Goal: Find specific page/section: Find specific page/section

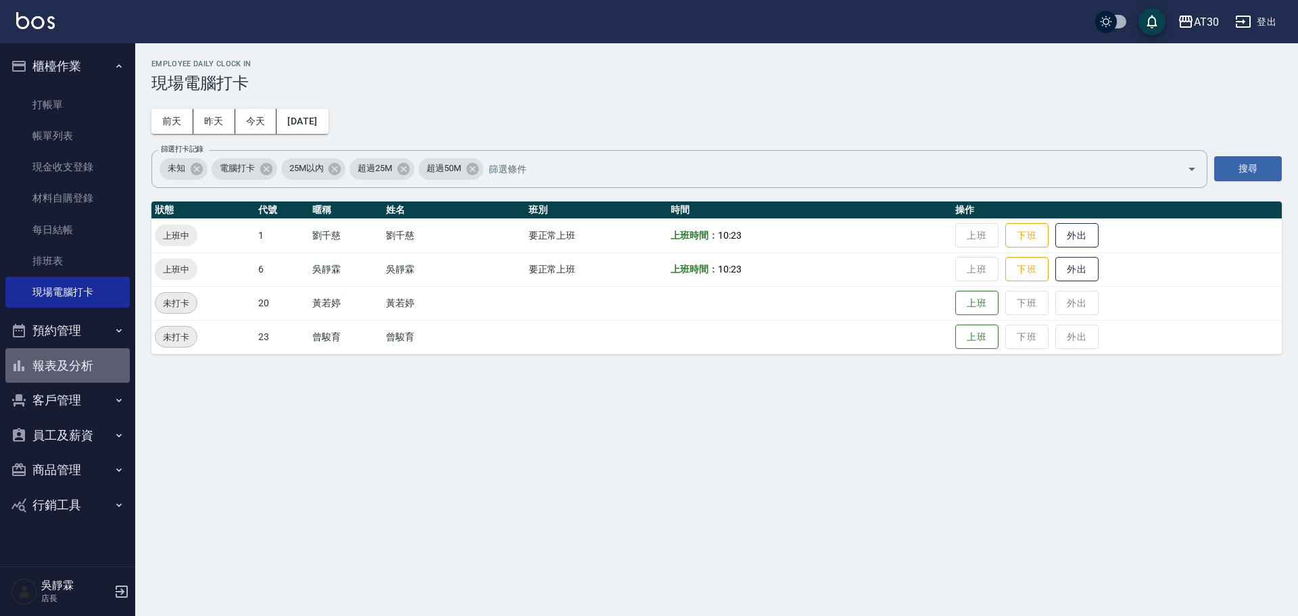
click at [74, 382] on button "報表及分析" at bounding box center [67, 365] width 124 height 35
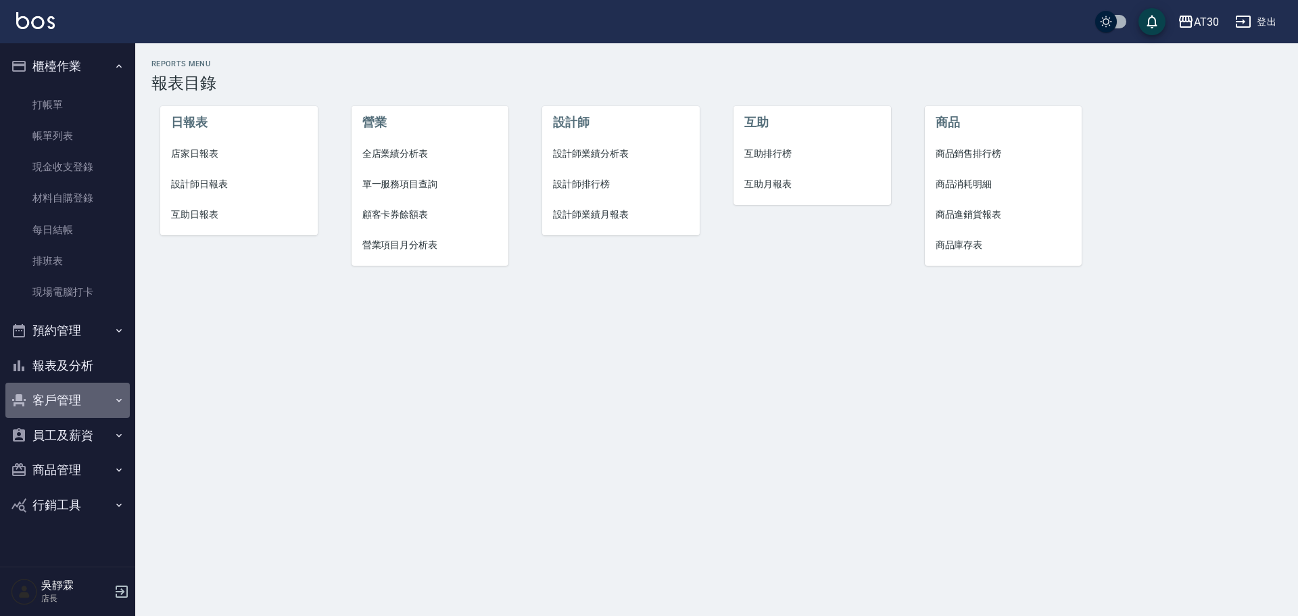
click at [78, 399] on button "客戶管理" at bounding box center [67, 400] width 124 height 35
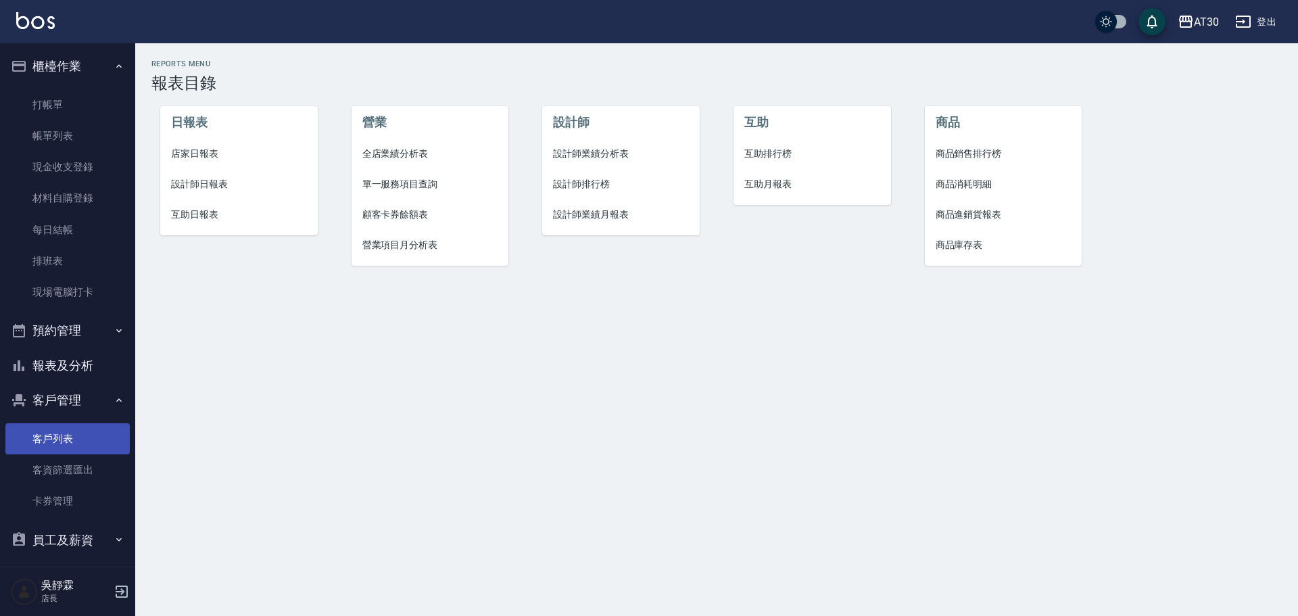
click at [102, 440] on link "客戶列表" at bounding box center [67, 438] width 124 height 31
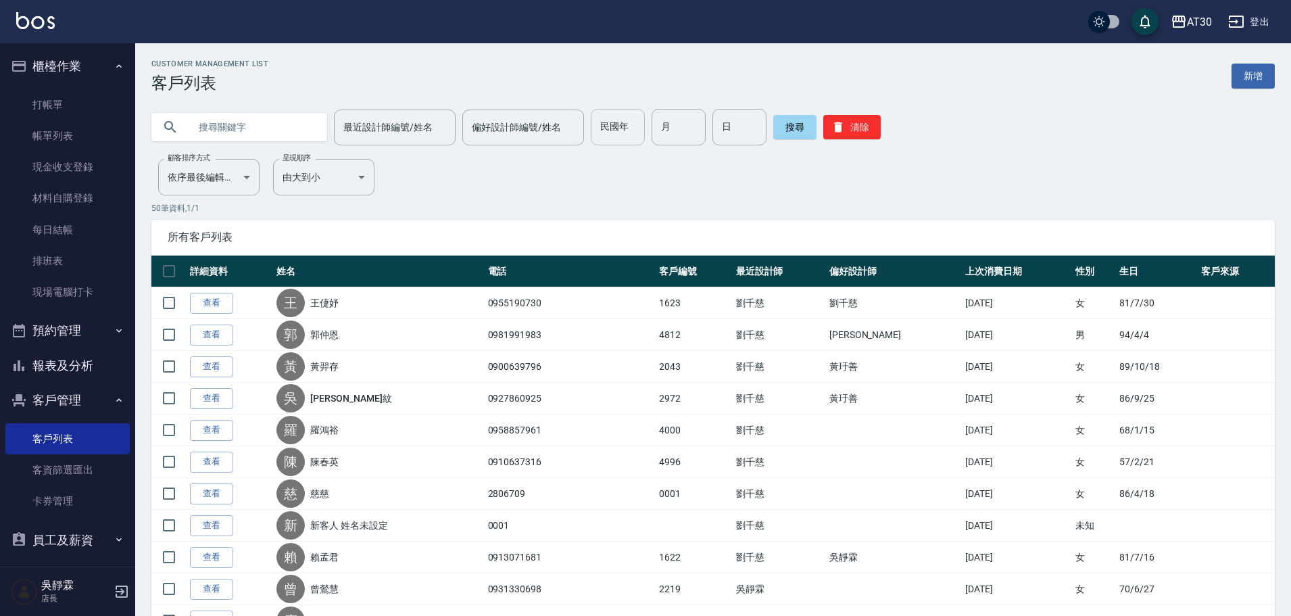
click at [623, 128] on input "民國年" at bounding box center [618, 127] width 54 height 36
type input "46"
click at [689, 129] on input "月" at bounding box center [679, 127] width 54 height 36
type input "1"
type input "12"
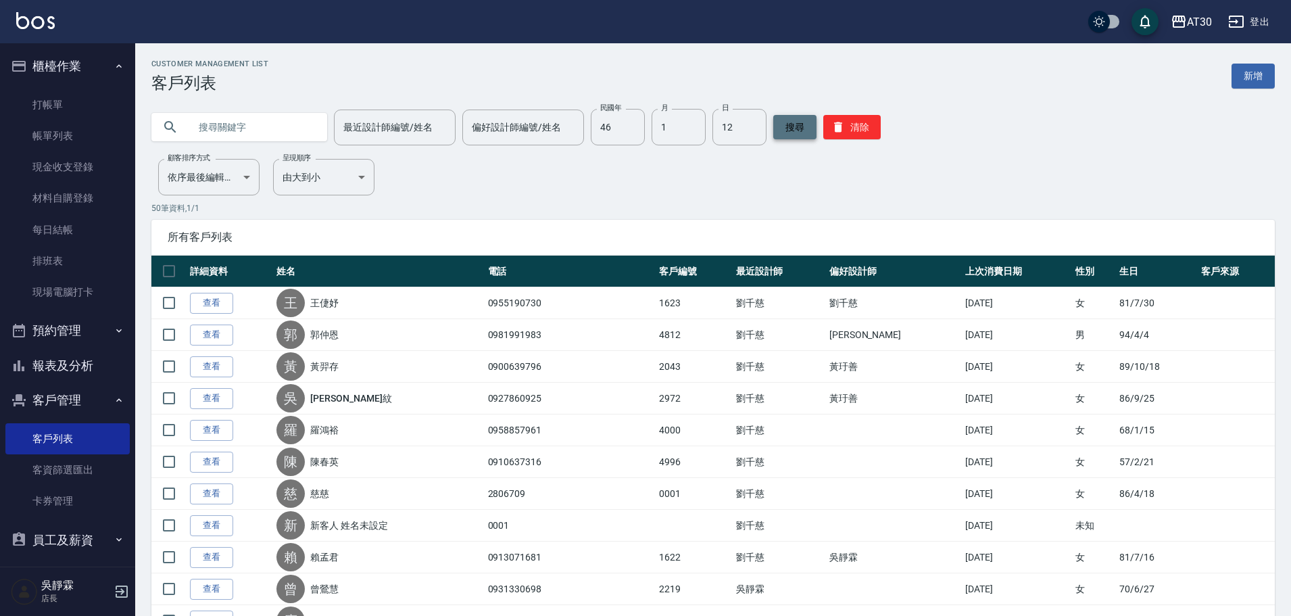
click at [790, 120] on button "搜尋" at bounding box center [794, 127] width 43 height 24
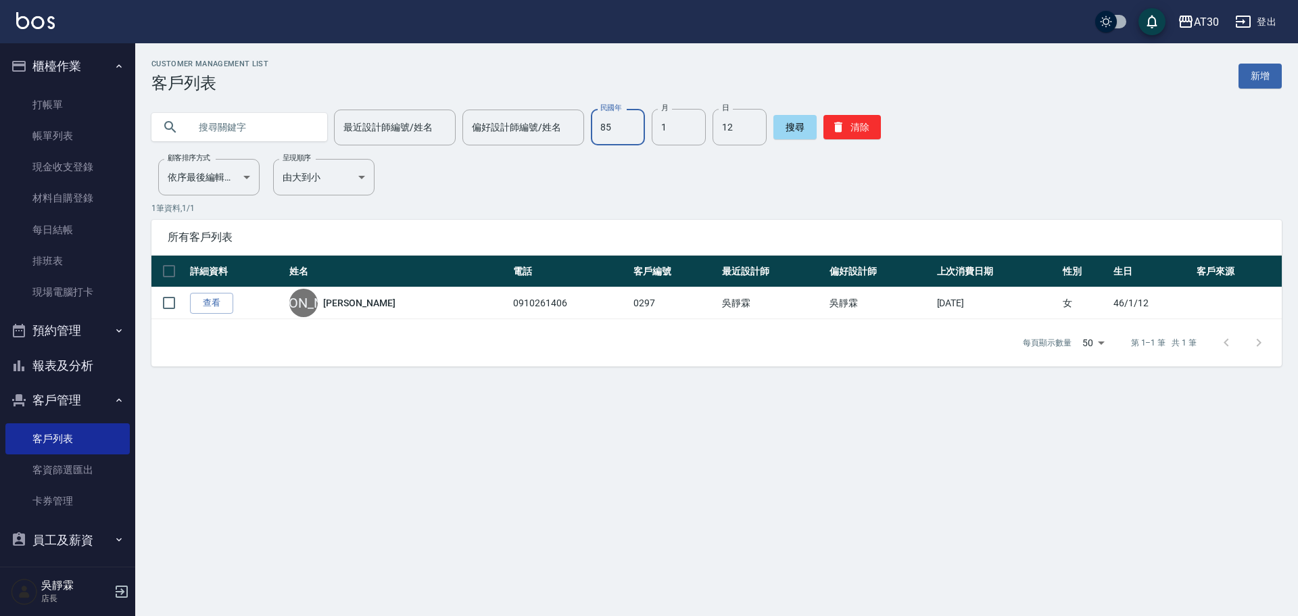
type input "85"
type input "10"
type input "16"
click at [799, 135] on button "搜尋" at bounding box center [794, 127] width 43 height 24
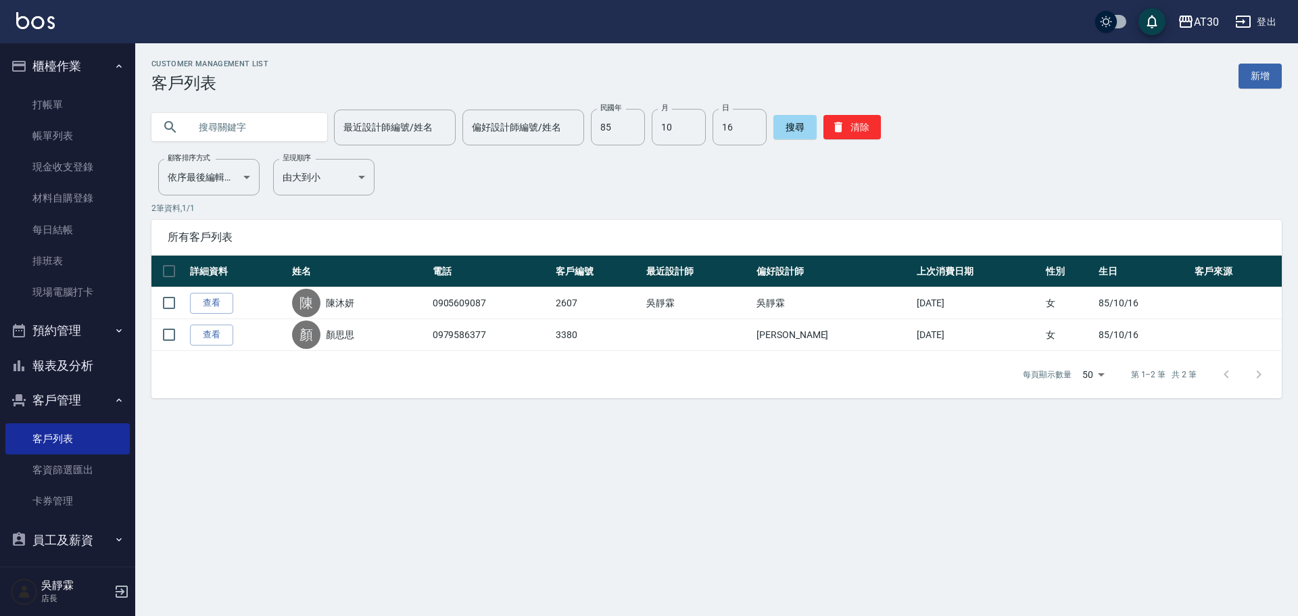
click at [642, 133] on div "民國年 85 民國年 月 10 月 日 16 日" at bounding box center [679, 127] width 176 height 36
click at [639, 136] on input "85" at bounding box center [618, 127] width 54 height 36
type input "76"
type input "1"
type input "9"
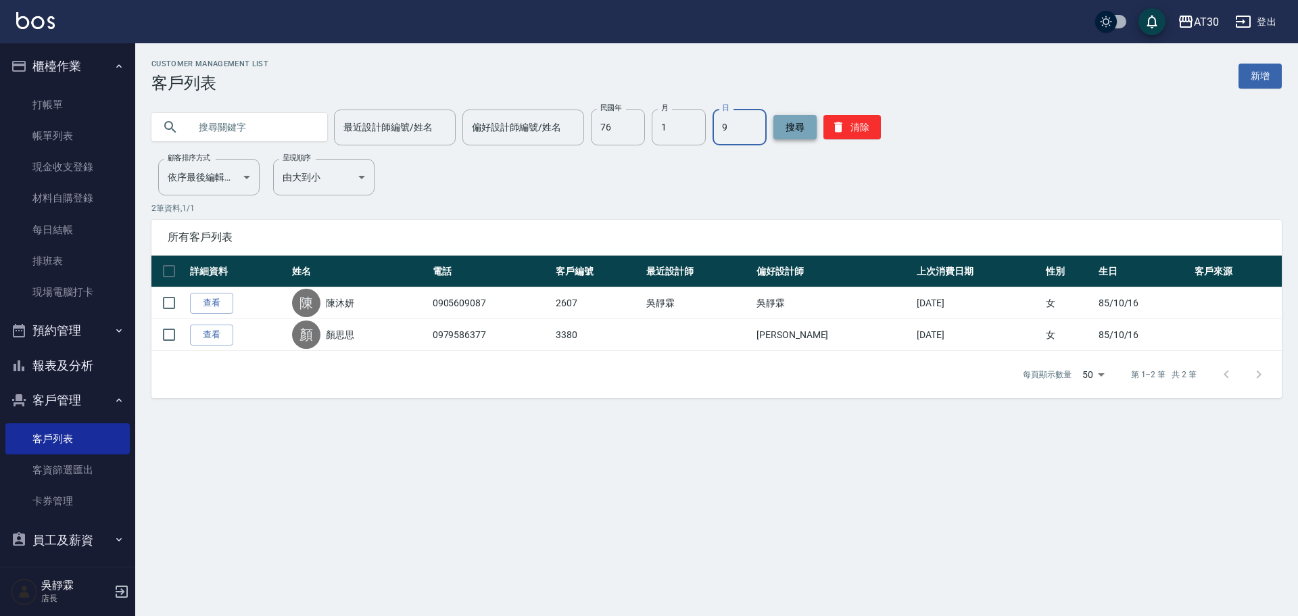
click at [789, 122] on button "搜尋" at bounding box center [794, 127] width 43 height 24
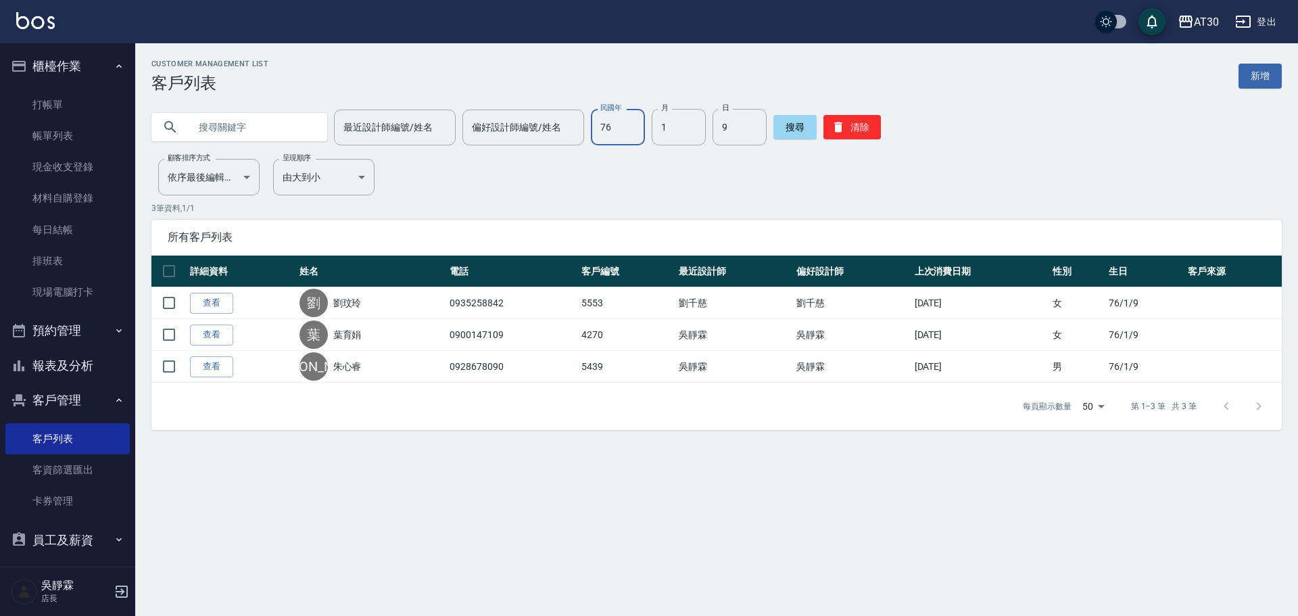
click at [635, 135] on input "76" at bounding box center [618, 127] width 54 height 36
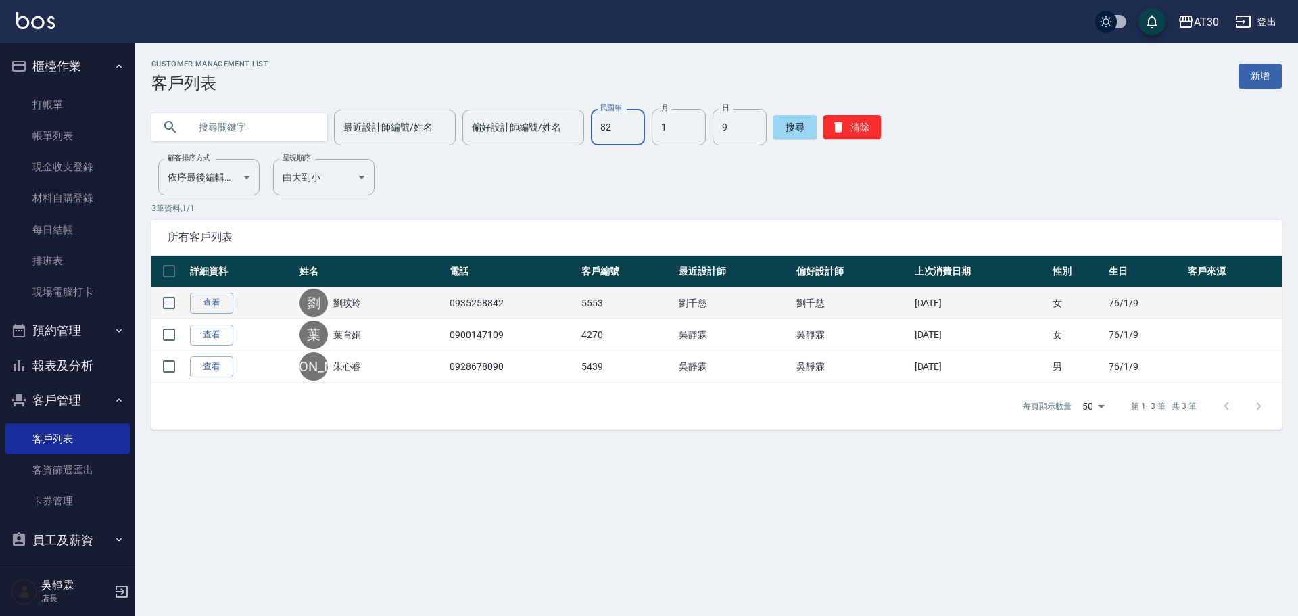
type input "82"
type input "8"
type input "6"
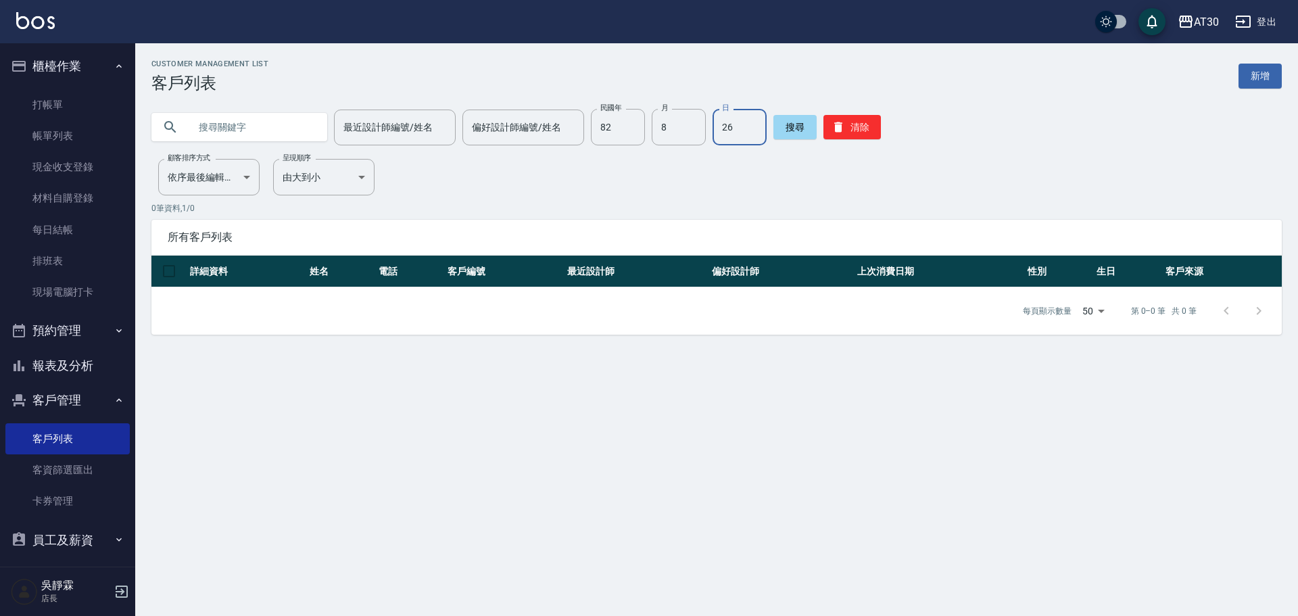
type input "26"
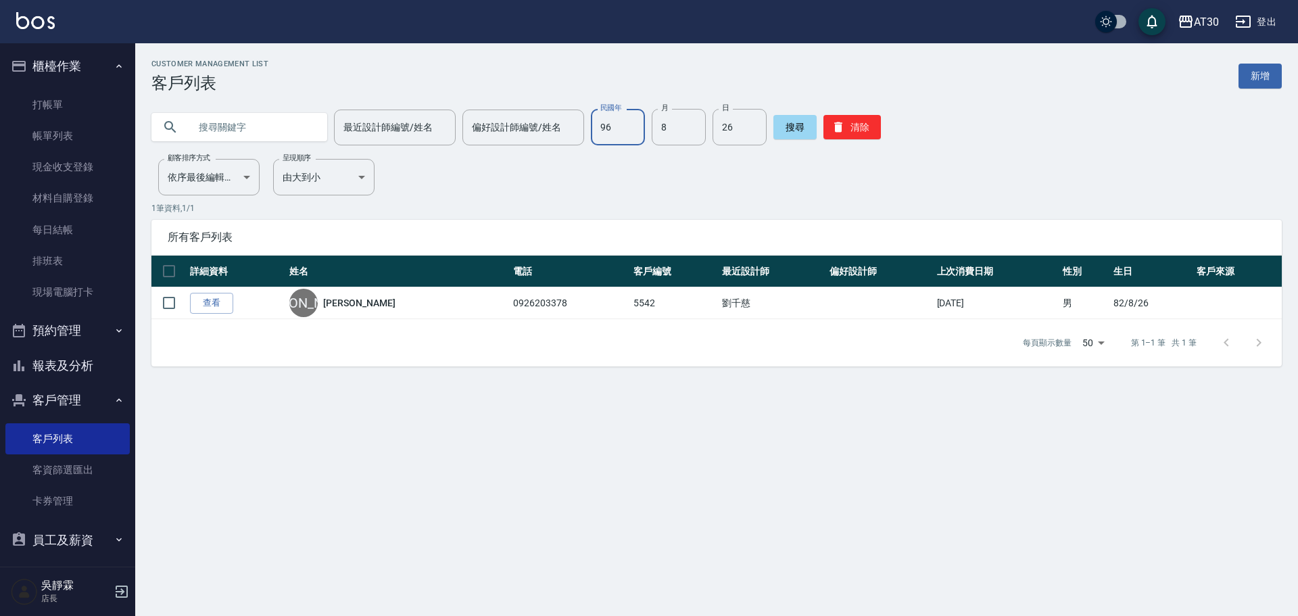
type input "96"
type input "11"
type input "22"
click at [637, 116] on input "96" at bounding box center [618, 127] width 54 height 36
type input "97"
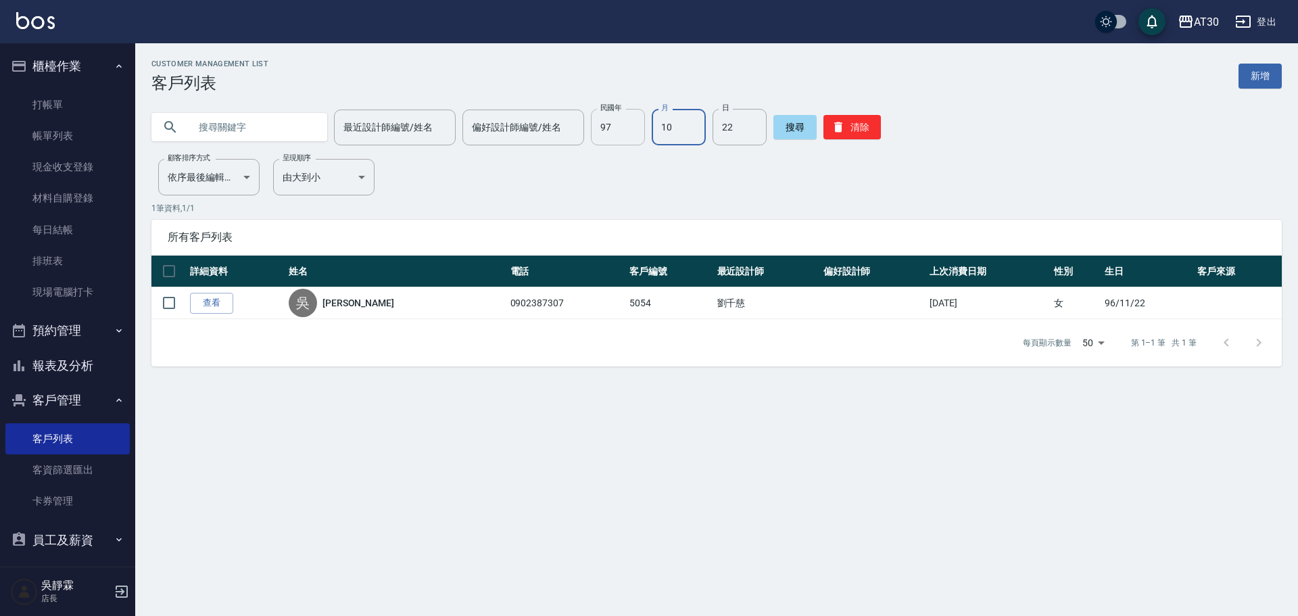
type input "10"
type input "05"
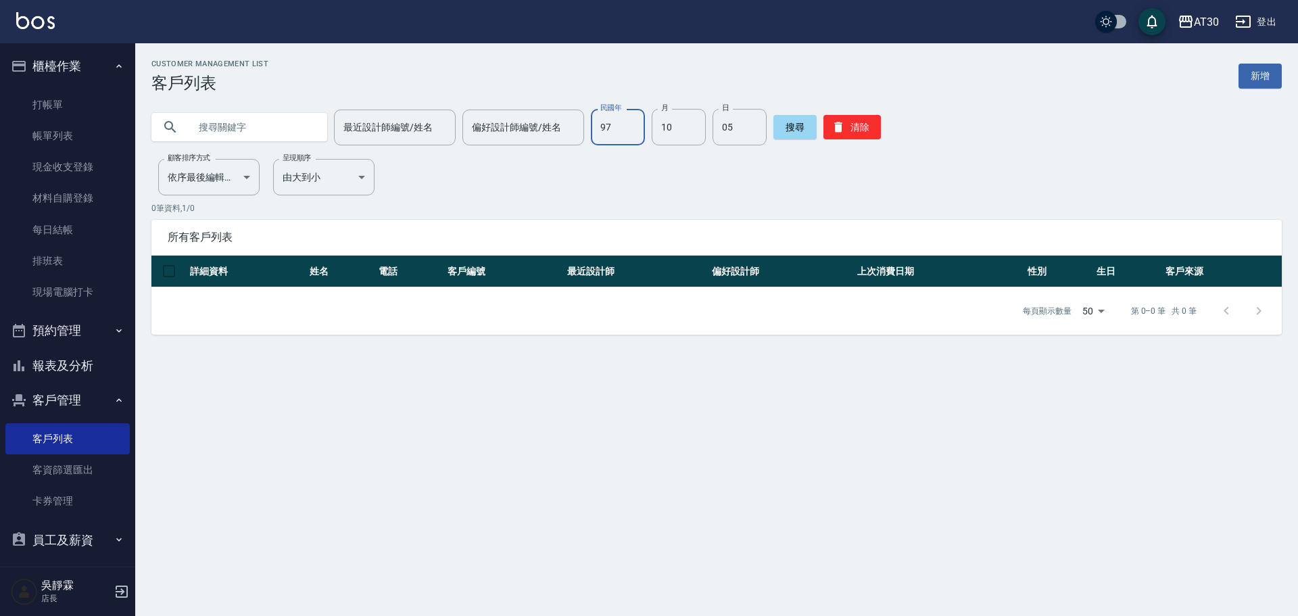
click at [607, 126] on input "97" at bounding box center [618, 127] width 54 height 36
type input "91"
click at [778, 139] on button "搜尋" at bounding box center [794, 127] width 43 height 24
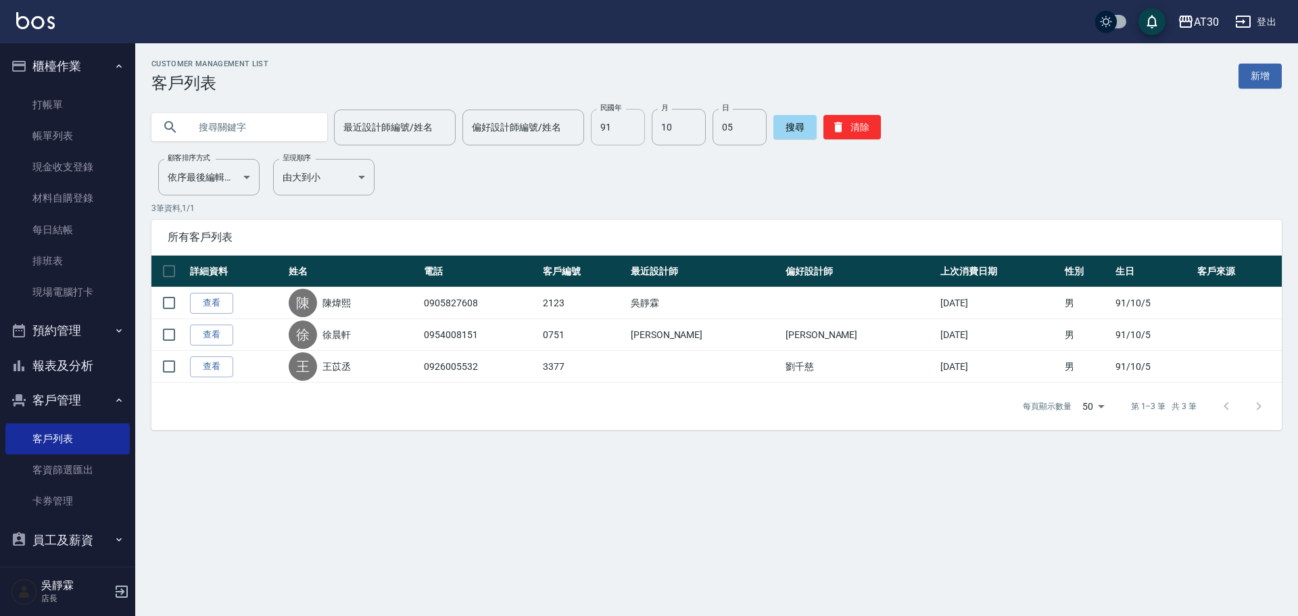
click at [618, 126] on input "91" at bounding box center [618, 127] width 54 height 36
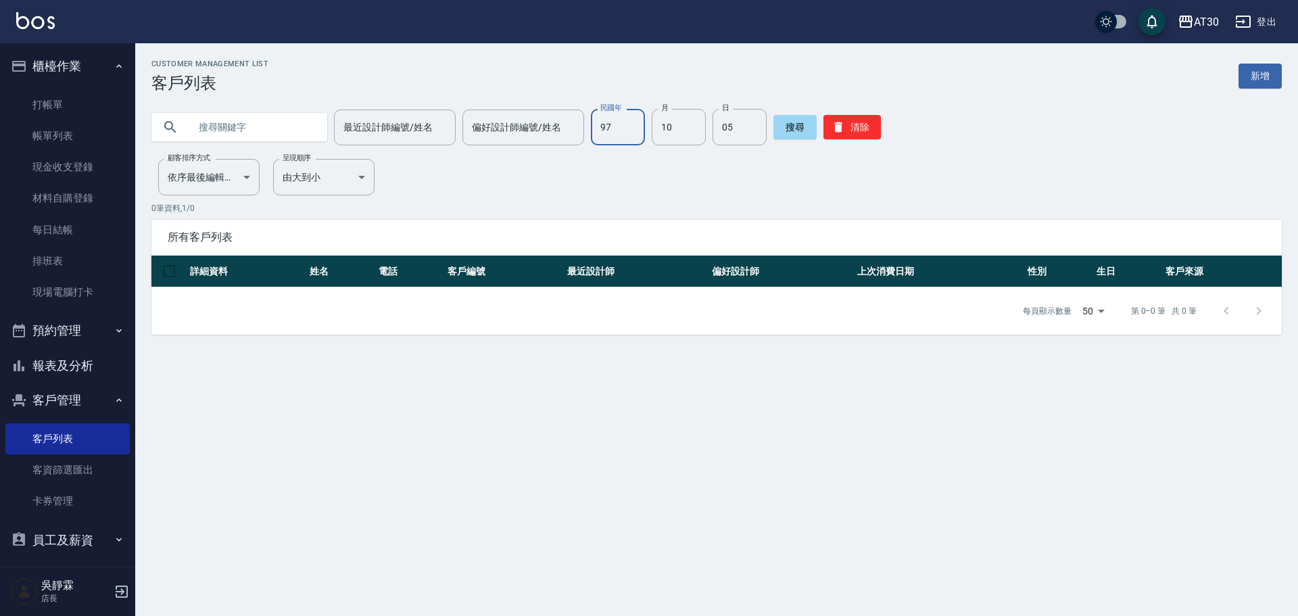
click at [636, 123] on input "97" at bounding box center [618, 127] width 54 height 36
type input "95"
type input "5"
type input "7"
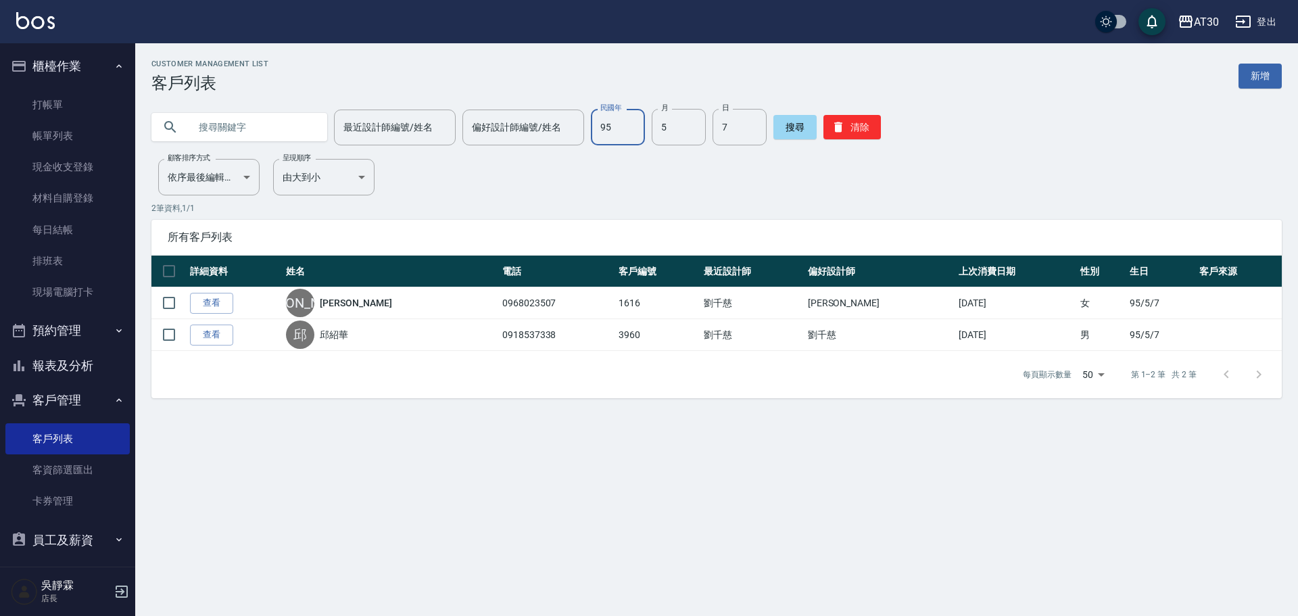
click at [614, 130] on input "95" at bounding box center [618, 127] width 54 height 36
type input "72"
type input "9"
type input "0"
type input "1"
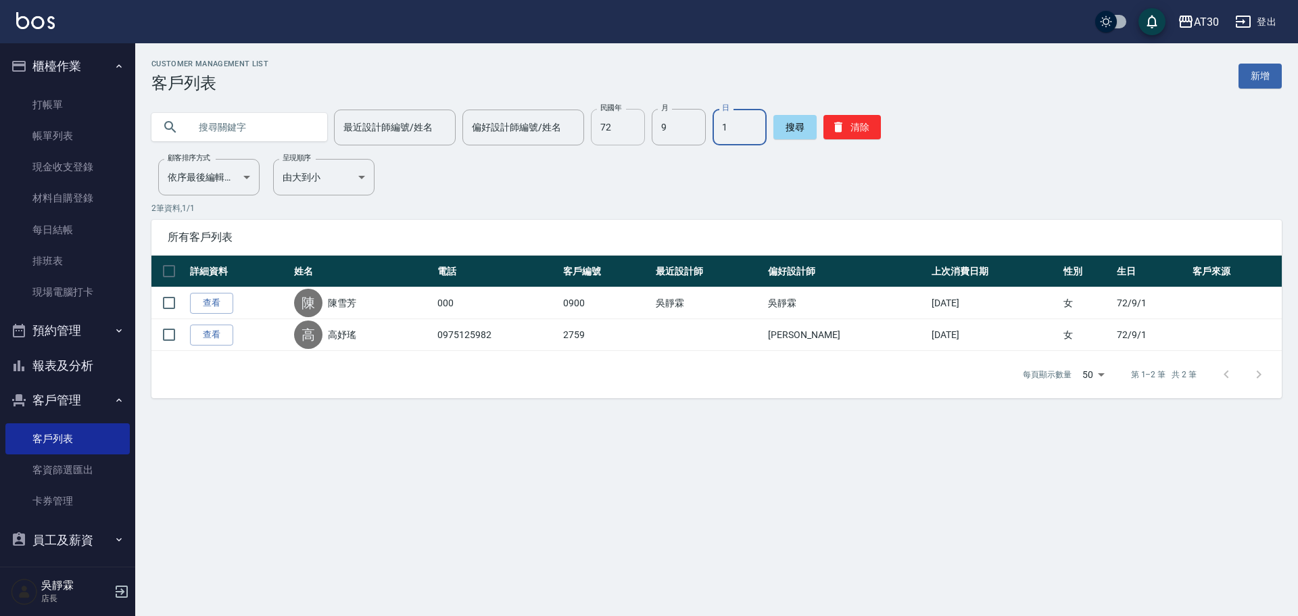
click at [620, 112] on input "72" at bounding box center [618, 127] width 54 height 36
type input "91"
type input "5"
type input "10"
type input "5"
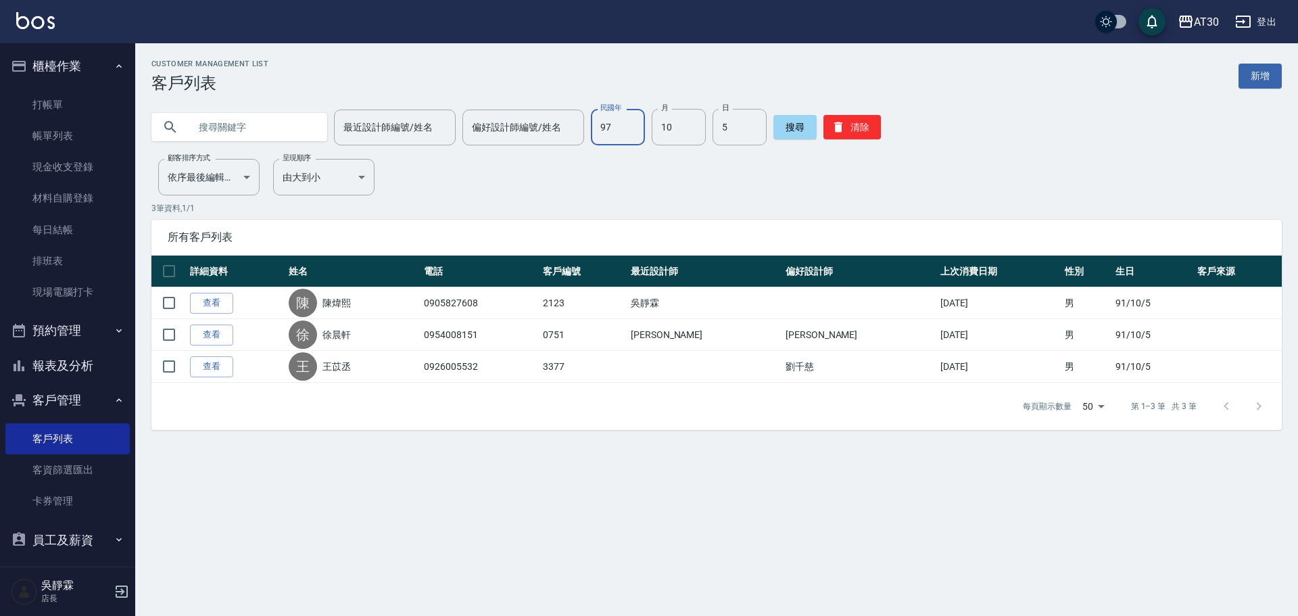
type input "97"
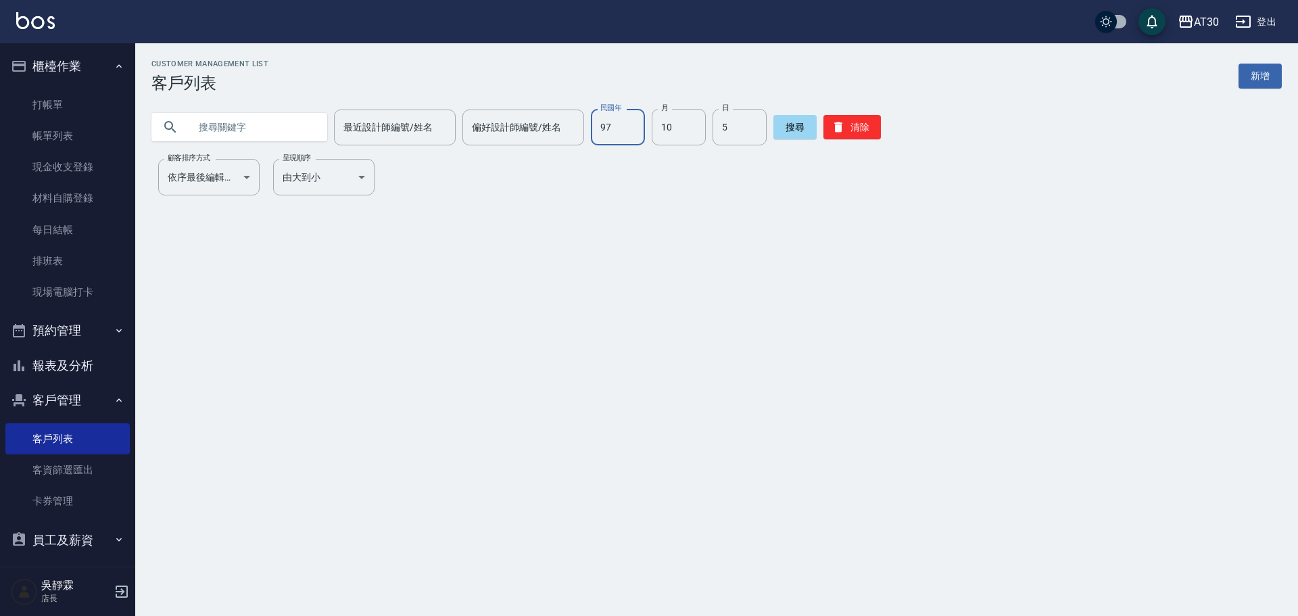
click at [624, 130] on input "97" at bounding box center [618, 127] width 54 height 36
click at [794, 125] on button "搜尋" at bounding box center [794, 127] width 43 height 24
click at [683, 128] on input "10" at bounding box center [679, 127] width 54 height 36
